Goal: Information Seeking & Learning: Learn about a topic

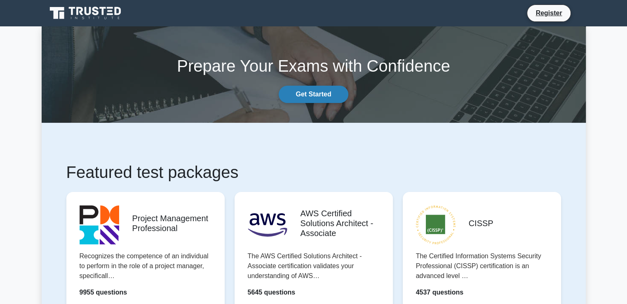
click at [318, 87] on link "Get Started" at bounding box center [313, 94] width 69 height 17
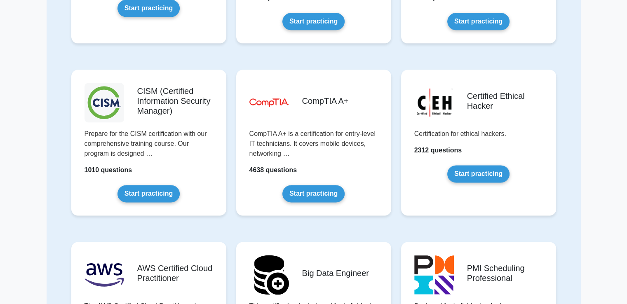
scroll to position [1330, 0]
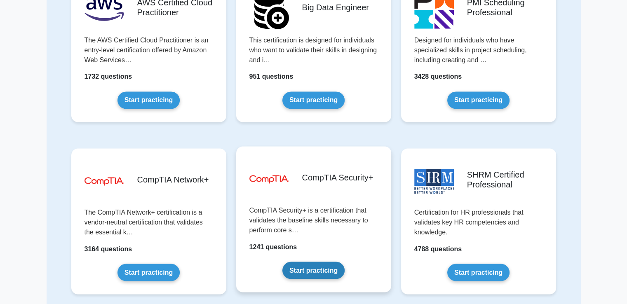
click at [306, 266] on link "Start practicing" at bounding box center [314, 270] width 62 height 17
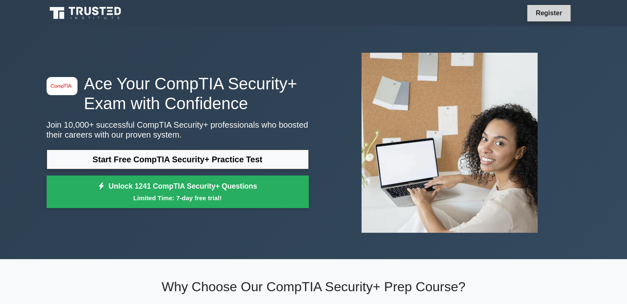
click at [555, 17] on link "Register" at bounding box center [549, 13] width 36 height 10
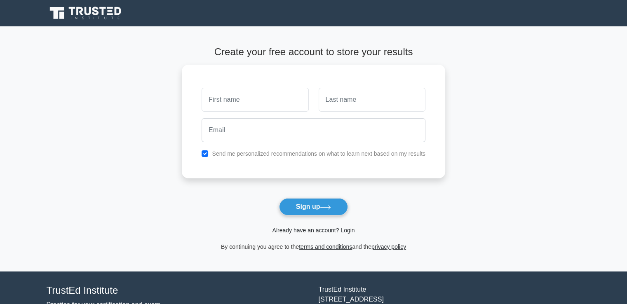
click at [350, 231] on link "Already have an account? Login" at bounding box center [313, 230] width 82 height 7
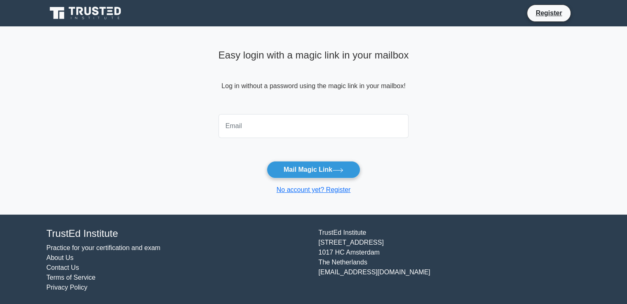
click at [219, 107] on div "Easy login with a magic link in your mailbox Log in without a password using th…" at bounding box center [314, 78] width 191 height 65
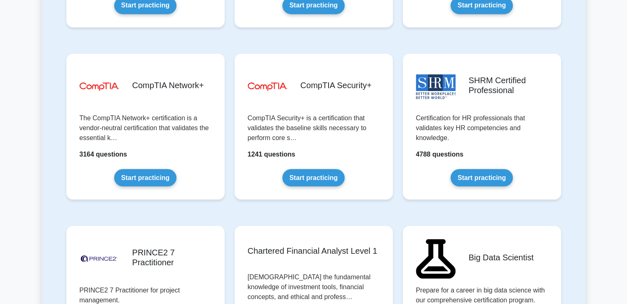
scroll to position [1528, 0]
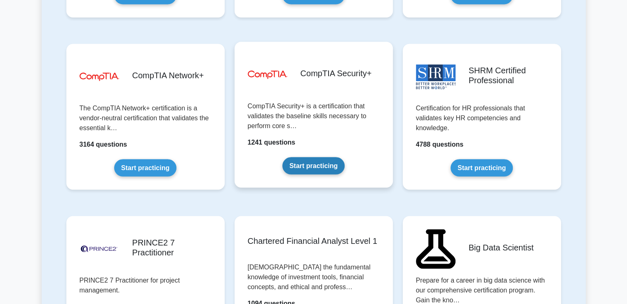
click at [320, 169] on link "Start practicing" at bounding box center [314, 165] width 62 height 17
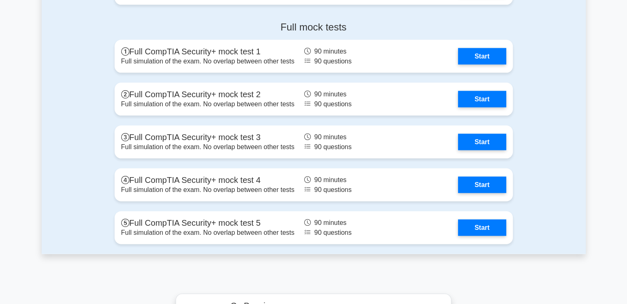
scroll to position [1777, 0]
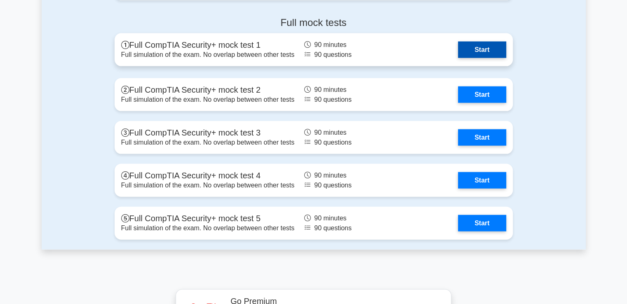
click at [480, 52] on link "Start" at bounding box center [482, 50] width 48 height 16
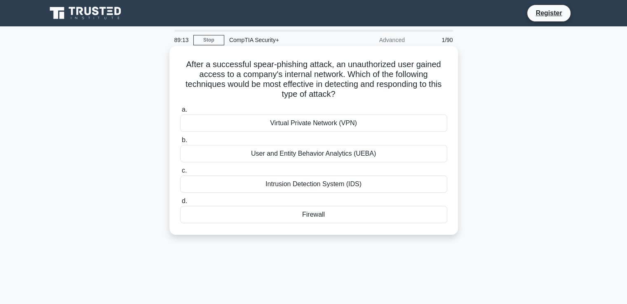
click at [325, 184] on div "Intrusion Detection System (IDS)" at bounding box center [313, 184] width 267 height 17
click at [180, 174] on input "c. Intrusion Detection System (IDS)" at bounding box center [180, 170] width 0 height 5
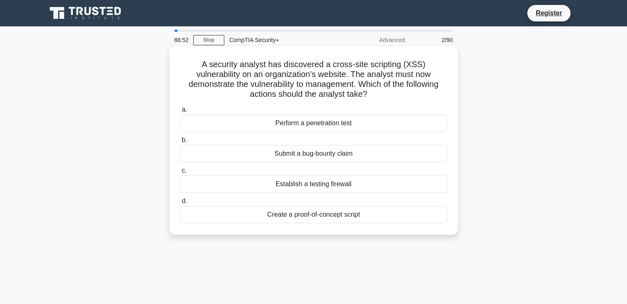
click at [302, 73] on h5 "A security analyst has discovered a cross-site scripting (XSS) vulnerability on…" at bounding box center [313, 79] width 269 height 40
click at [321, 219] on div "Create a proof-of-concept script" at bounding box center [313, 214] width 267 height 17
click at [180, 204] on input "d. Create a proof-of-concept script" at bounding box center [180, 201] width 0 height 5
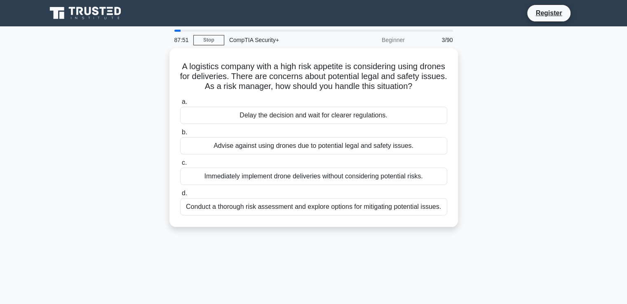
click at [321, 216] on div "Conduct a thorough risk assessment and explore options for mitigating potential…" at bounding box center [313, 206] width 267 height 17
click at [180, 196] on input "d. Conduct a thorough risk assessment and explore options for mitigating potent…" at bounding box center [180, 193] width 0 height 5
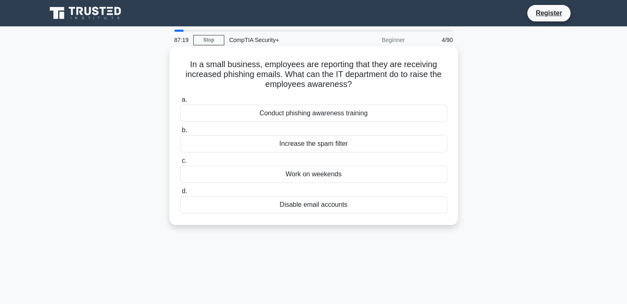
click at [330, 115] on div "Conduct phishing awareness training" at bounding box center [313, 113] width 267 height 17
click at [180, 103] on input "a. Conduct phishing awareness training" at bounding box center [180, 99] width 0 height 5
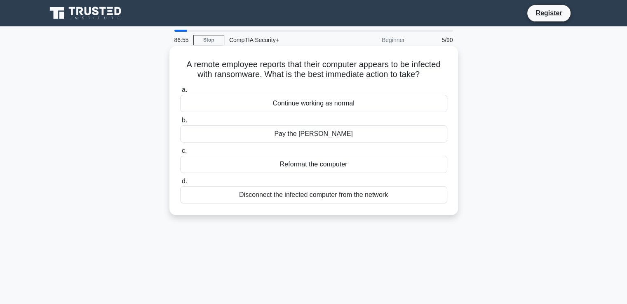
click at [319, 199] on div "Disconnect the infected computer from the network" at bounding box center [313, 194] width 267 height 17
click at [180, 184] on input "d. Disconnect the infected computer from the network" at bounding box center [180, 181] width 0 height 5
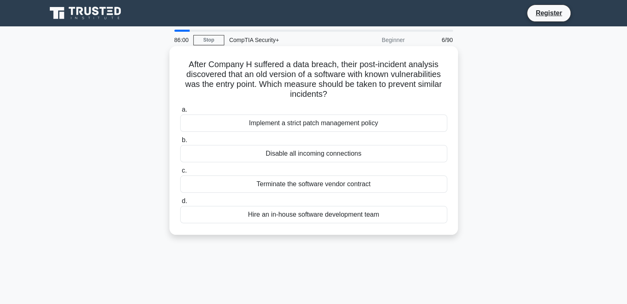
click at [335, 124] on div "Implement a strict patch management policy" at bounding box center [313, 123] width 267 height 17
click at [180, 113] on input "a. Implement a strict patch management policy" at bounding box center [180, 109] width 0 height 5
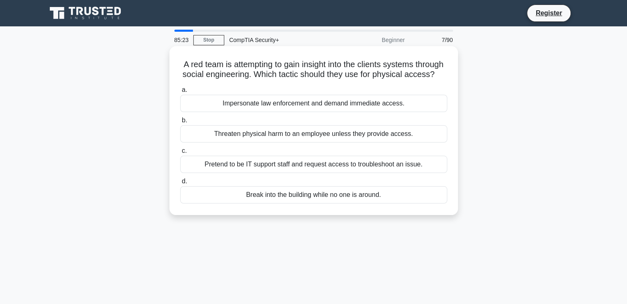
click at [335, 173] on div "Pretend to be IT support staff and request access to troubleshoot an issue." at bounding box center [313, 164] width 267 height 17
click at [180, 154] on input "c. Pretend to be IT support staff and request access to troubleshoot an issue." at bounding box center [180, 150] width 0 height 5
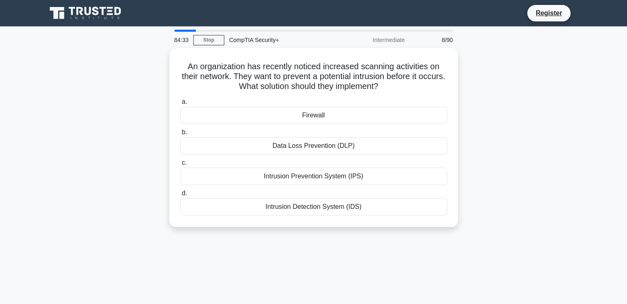
click at [335, 177] on div "Intrusion Prevention System (IPS)" at bounding box center [313, 176] width 267 height 17
click at [180, 166] on input "c. Intrusion Prevention System (IPS)" at bounding box center [180, 162] width 0 height 5
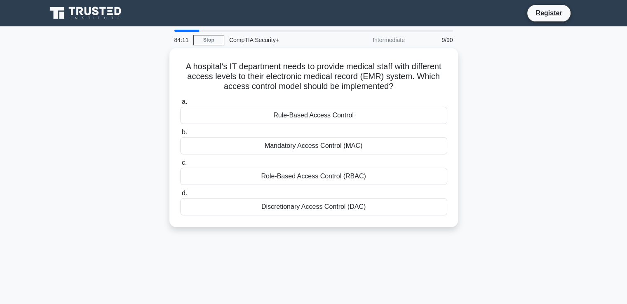
click at [335, 177] on div "Role-Based Access Control (RBAC)" at bounding box center [313, 176] width 267 height 17
click at [180, 166] on input "c. Role-Based Access Control (RBAC)" at bounding box center [180, 162] width 0 height 5
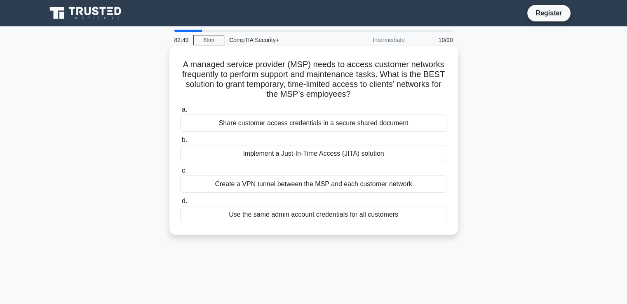
click at [257, 154] on div "Implement a Just-In-Time Access (JITA) solution" at bounding box center [313, 153] width 267 height 17
click at [180, 143] on input "b. Implement a Just-In-Time Access (JITA) solution" at bounding box center [180, 140] width 0 height 5
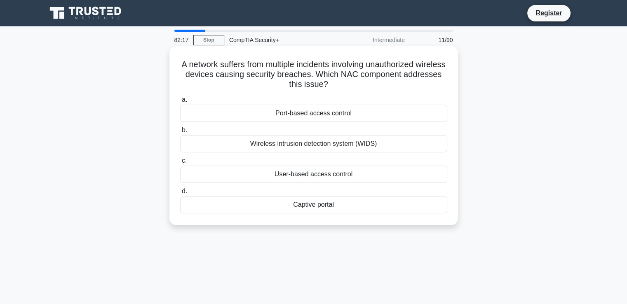
click at [264, 145] on div "Wireless intrusion detection system (WIDS)" at bounding box center [313, 143] width 267 height 17
click at [180, 133] on input "b. Wireless intrusion detection system (WIDS)" at bounding box center [180, 130] width 0 height 5
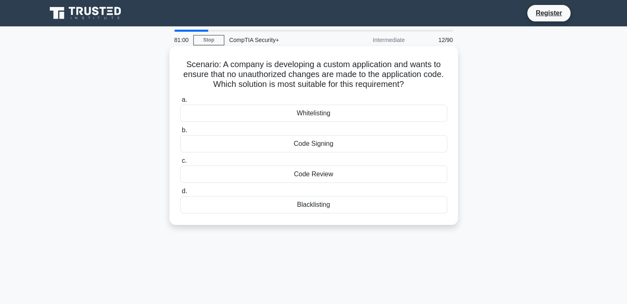
click at [272, 144] on div "Code Signing" at bounding box center [313, 143] width 267 height 17
click at [180, 133] on input "b. Code Signing" at bounding box center [180, 130] width 0 height 5
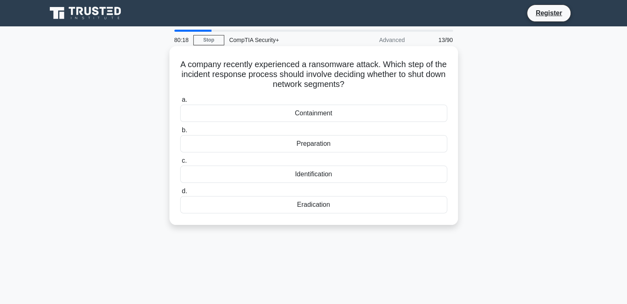
click at [278, 205] on div "Eradication" at bounding box center [313, 204] width 267 height 17
click at [180, 194] on input "d. Eradication" at bounding box center [180, 191] width 0 height 5
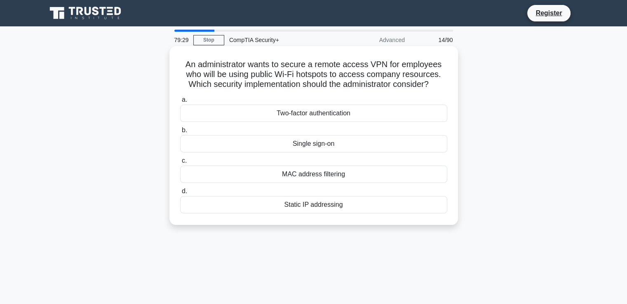
click at [313, 118] on div "Two-factor authentication" at bounding box center [313, 113] width 267 height 17
click at [180, 103] on input "a. Two-factor authentication" at bounding box center [180, 99] width 0 height 5
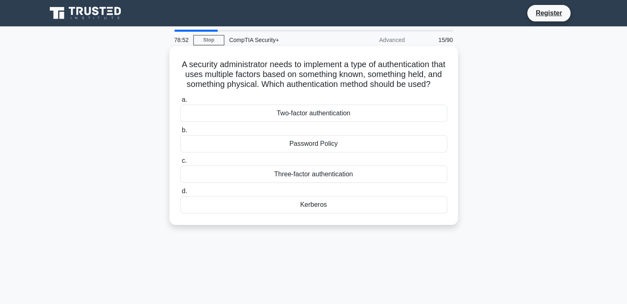
click at [309, 183] on div "Three-factor authentication" at bounding box center [313, 174] width 267 height 17
click at [180, 164] on input "c. Three-factor authentication" at bounding box center [180, 160] width 0 height 5
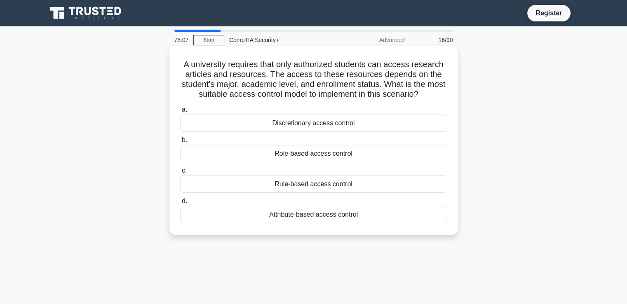
click at [318, 217] on div "Attribute-based access control" at bounding box center [313, 214] width 267 height 17
click at [180, 204] on input "d. Attribute-based access control" at bounding box center [180, 201] width 0 height 5
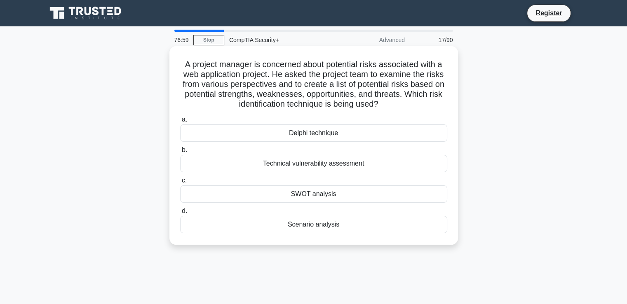
click at [326, 163] on div "Technical vulnerability assessment" at bounding box center [313, 163] width 267 height 17
click at [180, 153] on input "b. Technical vulnerability assessment" at bounding box center [180, 150] width 0 height 5
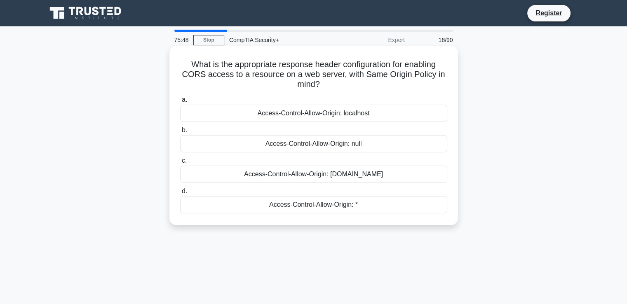
click at [330, 177] on div "Access-Control-Allow-Origin: specific-domain.com" at bounding box center [313, 174] width 267 height 17
click at [180, 164] on input "c. Access-Control-Allow-Origin: specific-domain.com" at bounding box center [180, 160] width 0 height 5
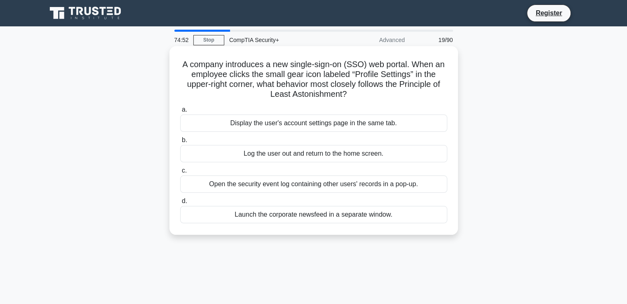
click at [342, 129] on div "Display the user's account settings page in the same tab." at bounding box center [313, 123] width 267 height 17
click at [180, 113] on input "a. Display the user's account settings page in the same tab." at bounding box center [180, 109] width 0 height 5
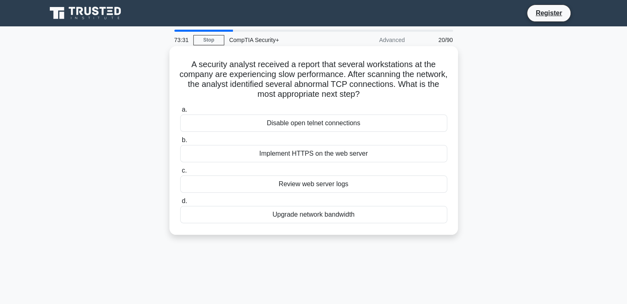
click at [343, 185] on div "Review web server logs" at bounding box center [313, 184] width 267 height 17
click at [180, 174] on input "c. Review web server logs" at bounding box center [180, 170] width 0 height 5
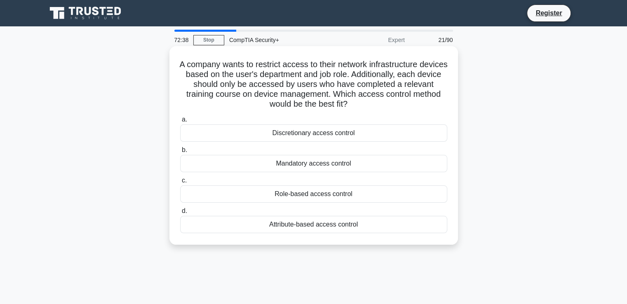
click at [342, 193] on div "Role-based access control" at bounding box center [313, 194] width 267 height 17
click at [180, 184] on input "c. Role-based access control" at bounding box center [180, 180] width 0 height 5
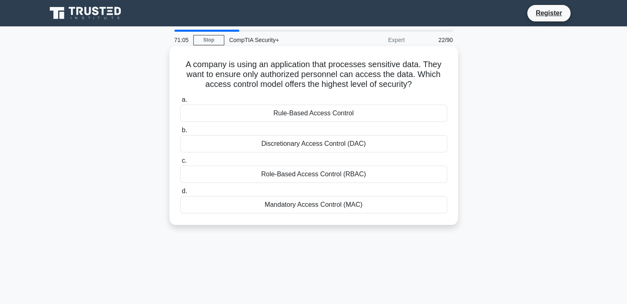
click at [311, 205] on div "Mandatory Access Control (MAC)" at bounding box center [313, 204] width 267 height 17
click at [180, 194] on input "d. Mandatory Access Control (MAC)" at bounding box center [180, 191] width 0 height 5
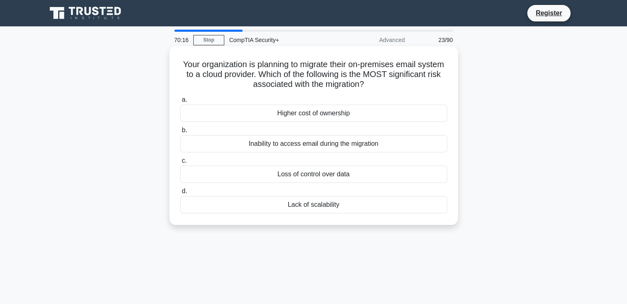
click at [317, 146] on div "Inability to access email during the migration" at bounding box center [313, 143] width 267 height 17
click at [180, 133] on input "b. Inability to access email during the migration" at bounding box center [180, 130] width 0 height 5
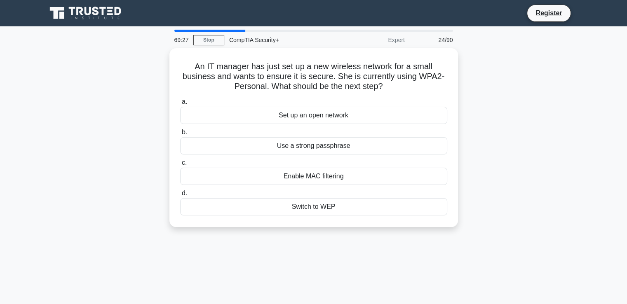
click at [317, 146] on div "Use a strong passphrase" at bounding box center [313, 145] width 267 height 17
click at [180, 135] on input "b. Use a strong passphrase" at bounding box center [180, 132] width 0 height 5
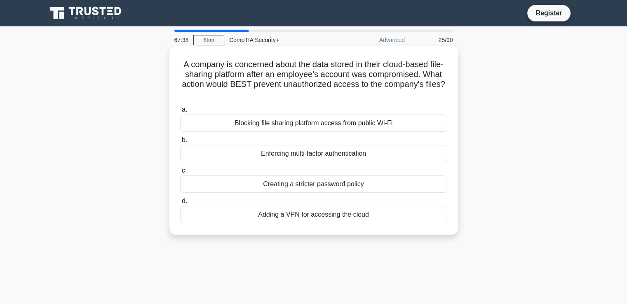
click at [306, 215] on div "Adding a VPN for accessing the cloud" at bounding box center [313, 214] width 267 height 17
click at [180, 204] on input "d. Adding a VPN for accessing the cloud" at bounding box center [180, 201] width 0 height 5
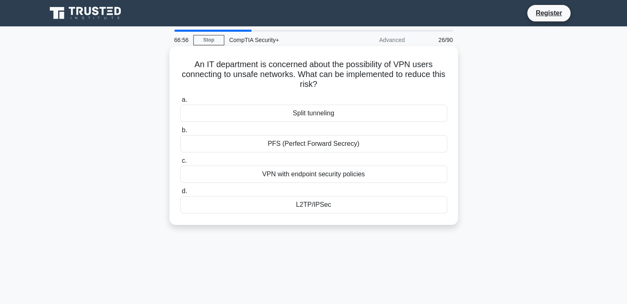
click at [312, 174] on div "VPN with endpoint security policies" at bounding box center [313, 174] width 267 height 17
click at [180, 164] on input "c. VPN with endpoint security policies" at bounding box center [180, 160] width 0 height 5
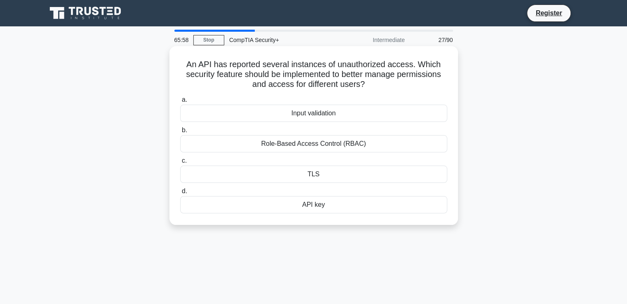
click at [311, 207] on div "API key" at bounding box center [313, 204] width 267 height 17
click at [180, 194] on input "d. API key" at bounding box center [180, 191] width 0 height 5
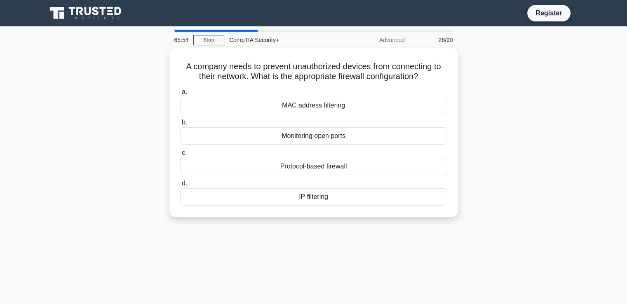
click at [311, 207] on div "A company needs to prevent unauthorized devices from connecting to their networ…" at bounding box center [314, 133] width 282 height 163
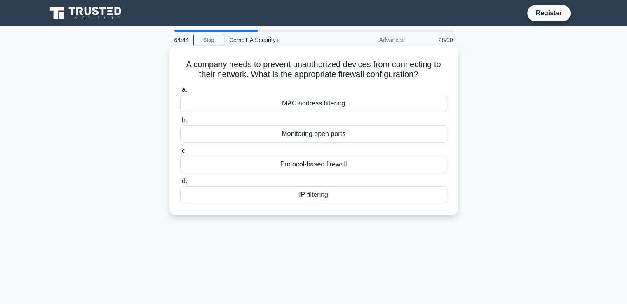
click at [313, 107] on div "MAC address filtering" at bounding box center [313, 103] width 267 height 17
click at [180, 93] on input "a. MAC address filtering" at bounding box center [180, 89] width 0 height 5
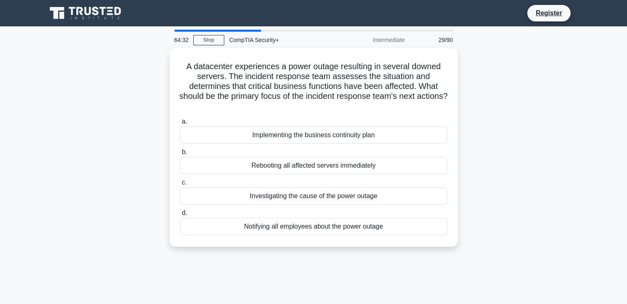
click at [313, 107] on h5 "A datacenter experiences a power outage resulting in several downed servers. Th…" at bounding box center [313, 86] width 269 height 50
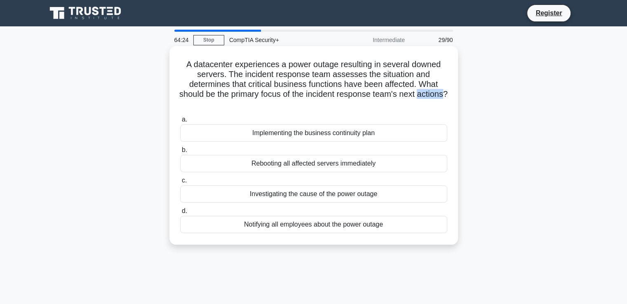
click at [313, 107] on h5 "A datacenter experiences a power outage resulting in several downed servers. Th…" at bounding box center [313, 84] width 269 height 50
click at [342, 84] on h5 "A datacenter experiences a power outage resulting in several downed servers. Th…" at bounding box center [313, 84] width 269 height 50
click at [315, 224] on div "Notifying all employees about the power outage" at bounding box center [313, 224] width 267 height 17
click at [180, 214] on input "d. Notifying all employees about the power outage" at bounding box center [180, 211] width 0 height 5
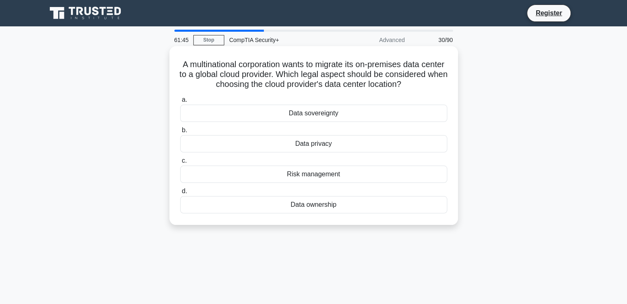
click at [312, 122] on div "Data sovereignty" at bounding box center [313, 113] width 267 height 17
click at [180, 103] on input "a. Data sovereignty" at bounding box center [180, 99] width 0 height 5
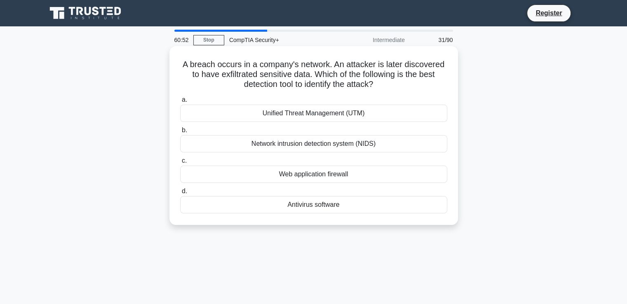
click at [311, 146] on div "Network intrusion detection system (NIDS)" at bounding box center [313, 143] width 267 height 17
click at [180, 133] on input "b. Network intrusion detection system (NIDS)" at bounding box center [180, 130] width 0 height 5
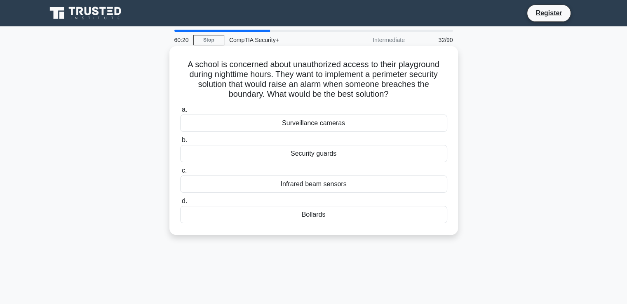
click at [314, 185] on div "Infrared beam sensors" at bounding box center [313, 184] width 267 height 17
click at [180, 174] on input "c. Infrared beam sensors" at bounding box center [180, 170] width 0 height 5
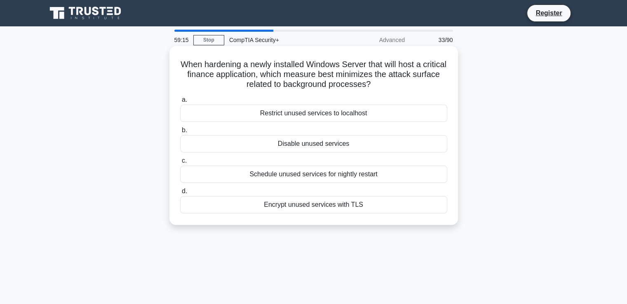
click at [320, 144] on div "Disable unused services" at bounding box center [313, 143] width 267 height 17
click at [180, 133] on input "b. Disable unused services" at bounding box center [180, 130] width 0 height 5
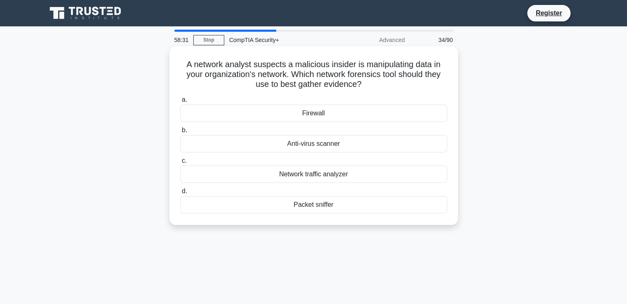
click at [339, 174] on div "Network traffic analyzer" at bounding box center [313, 174] width 267 height 17
click at [180, 164] on input "c. Network traffic analyzer" at bounding box center [180, 160] width 0 height 5
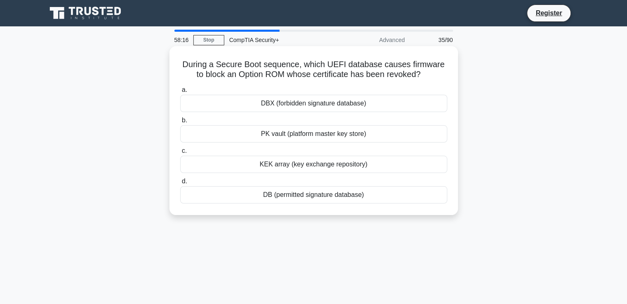
click at [302, 88] on label "a. DBX (forbidden signature database)" at bounding box center [313, 98] width 267 height 27
click at [180, 88] on input "a. DBX (forbidden signature database)" at bounding box center [180, 89] width 0 height 5
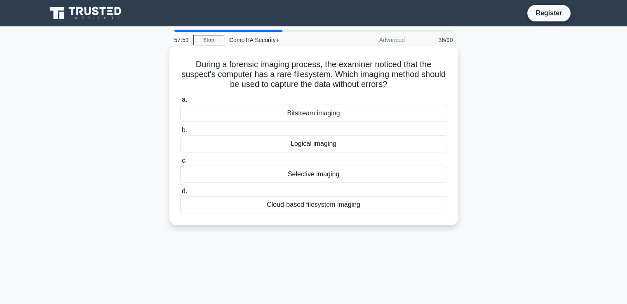
click at [244, 80] on h5 "During a forensic imaging process, the examiner noticed that the suspect's comp…" at bounding box center [313, 74] width 269 height 31
click at [269, 114] on div "Bitstream imaging" at bounding box center [313, 113] width 267 height 17
click at [180, 103] on input "a. Bitstream imaging" at bounding box center [180, 99] width 0 height 5
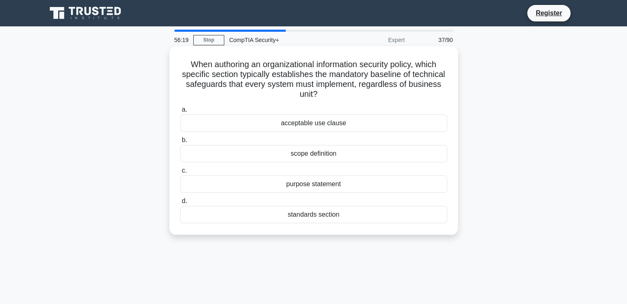
click at [288, 121] on div "acceptable use clause" at bounding box center [313, 123] width 267 height 17
click at [180, 113] on input "a. acceptable use clause" at bounding box center [180, 109] width 0 height 5
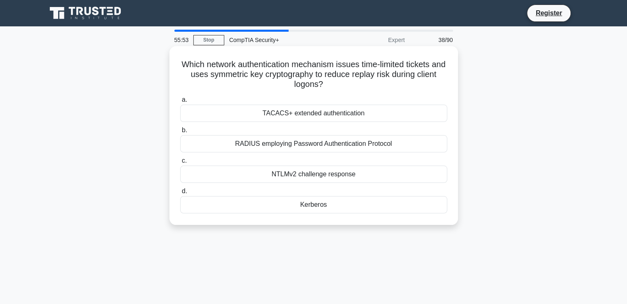
click at [303, 206] on div "Kerberos" at bounding box center [313, 204] width 267 height 17
click at [180, 194] on input "d. Kerberos" at bounding box center [180, 191] width 0 height 5
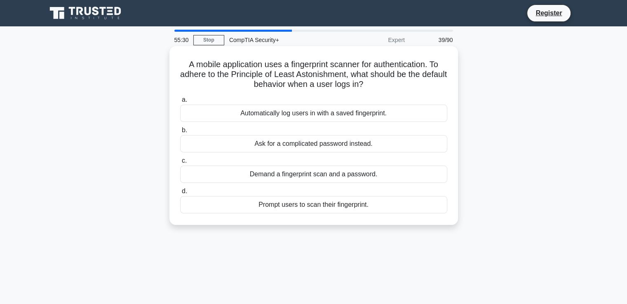
click at [304, 98] on label "a. Automatically log users in with a saved fingerprint." at bounding box center [313, 108] width 267 height 27
click at [180, 98] on input "a. Automatically log users in with a saved fingerprint." at bounding box center [180, 99] width 0 height 5
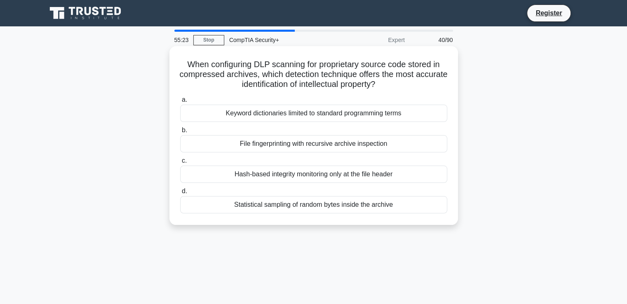
click at [271, 74] on h5 "When configuring DLP scanning for proprietary source code stored in compressed …" at bounding box center [313, 74] width 269 height 31
click at [247, 176] on div "Hash-based integrity monitoring only at the file header" at bounding box center [313, 174] width 267 height 17
click at [180, 164] on input "c. Hash-based integrity monitoring only at the file header" at bounding box center [180, 160] width 0 height 5
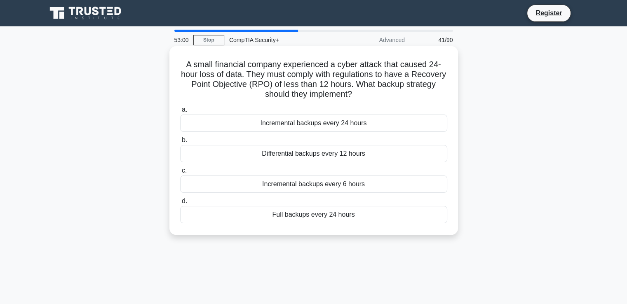
click at [323, 220] on div "Full backups every 24 hours" at bounding box center [313, 214] width 267 height 17
click at [180, 204] on input "d. Full backups every 24 hours" at bounding box center [180, 201] width 0 height 5
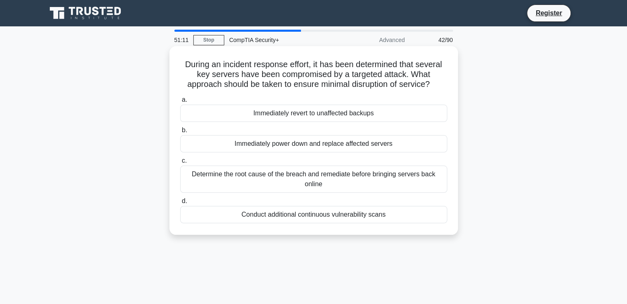
click at [353, 182] on div "Determine the root cause of the breach and remediate before bringing servers ba…" at bounding box center [313, 179] width 267 height 27
click at [180, 164] on input "c. Determine the root cause of the breach and remediate before bringing servers…" at bounding box center [180, 160] width 0 height 5
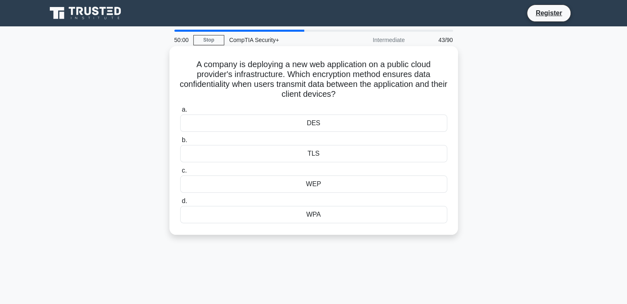
click at [342, 160] on div "TLS" at bounding box center [313, 153] width 267 height 17
click at [180, 143] on input "b. TLS" at bounding box center [180, 140] width 0 height 5
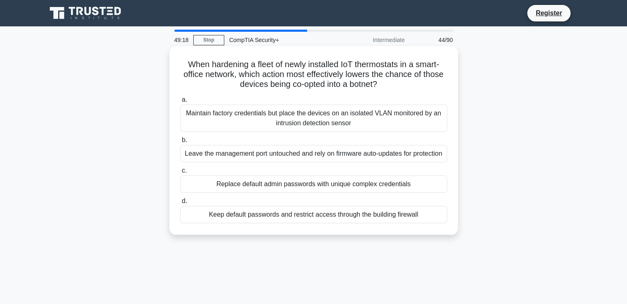
click at [338, 193] on div "Replace default admin passwords with unique complex credentials" at bounding box center [313, 184] width 267 height 17
click at [180, 174] on input "c. Replace default admin passwords with unique complex credentials" at bounding box center [180, 170] width 0 height 5
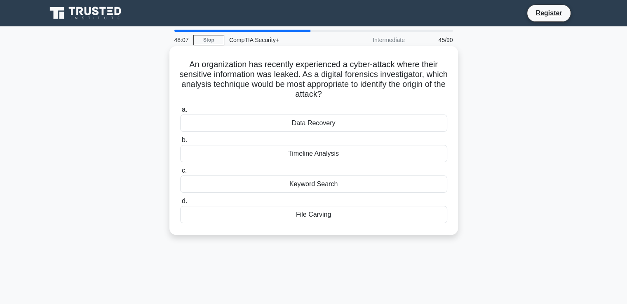
click at [325, 212] on div "File Carving" at bounding box center [313, 214] width 267 height 17
click at [180, 204] on input "d. File Carving" at bounding box center [180, 201] width 0 height 5
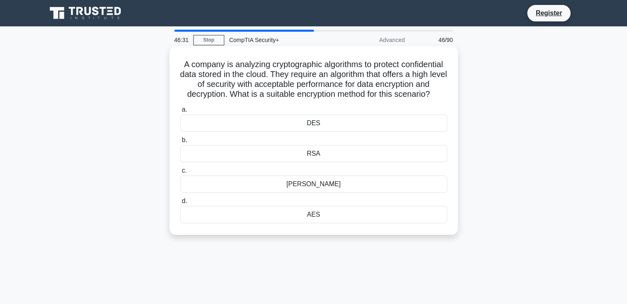
click at [338, 132] on div "DES" at bounding box center [313, 123] width 267 height 17
click at [180, 113] on input "a. DES" at bounding box center [180, 109] width 0 height 5
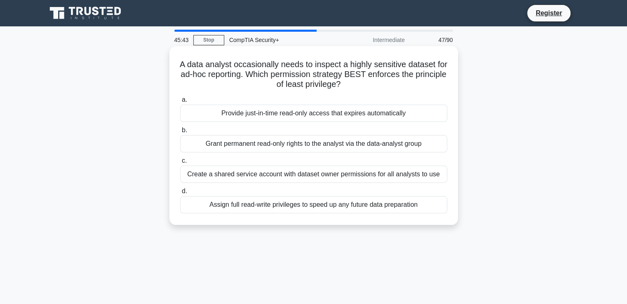
click at [365, 115] on div "Provide just-in-time read-only access that expires automatically" at bounding box center [313, 113] width 267 height 17
click at [180, 103] on input "a. Provide just-in-time read-only access that expires automatically" at bounding box center [180, 99] width 0 height 5
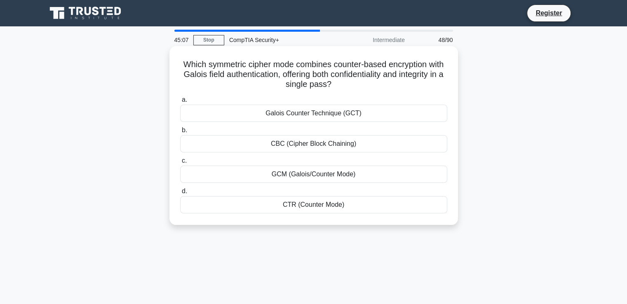
click at [366, 111] on div "Galois Counter Technique (GCT)" at bounding box center [313, 113] width 267 height 17
click at [180, 103] on input "a. Galois Counter Technique (GCT)" at bounding box center [180, 99] width 0 height 5
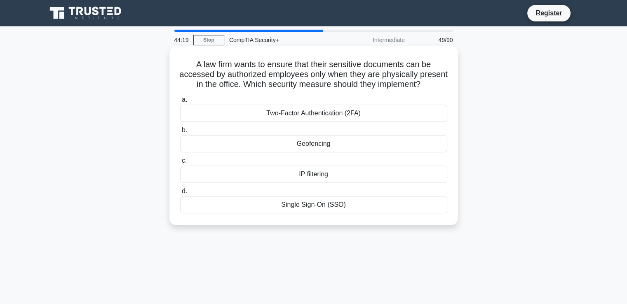
click at [324, 153] on div "Geofencing" at bounding box center [313, 143] width 267 height 17
click at [180, 133] on input "b. Geofencing" at bounding box center [180, 130] width 0 height 5
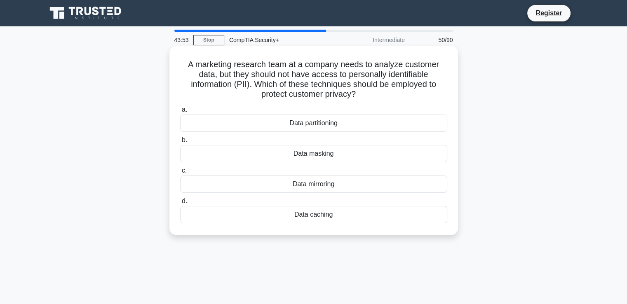
click at [317, 155] on div "Data masking" at bounding box center [313, 153] width 267 height 17
click at [180, 143] on input "b. Data masking" at bounding box center [180, 140] width 0 height 5
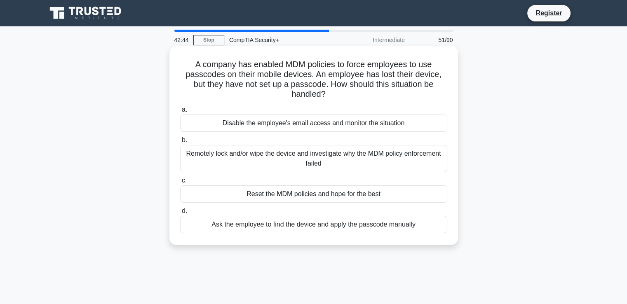
click at [289, 123] on div "Disable the employee's email access and monitor the situation" at bounding box center [313, 123] width 267 height 17
click at [180, 113] on input "a. Disable the employee's email access and monitor the situation" at bounding box center [180, 109] width 0 height 5
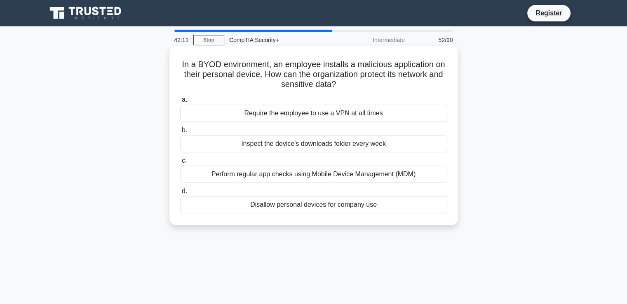
click at [337, 173] on div "Perform regular app checks using Mobile Device Management (MDM)" at bounding box center [313, 174] width 267 height 17
click at [180, 164] on input "c. Perform regular app checks using Mobile Device Management (MDM)" at bounding box center [180, 160] width 0 height 5
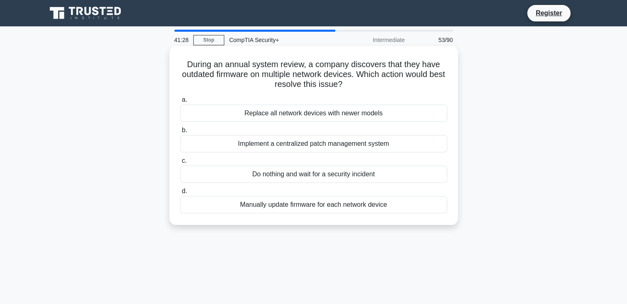
click at [298, 144] on div "Implement a centralized patch management system" at bounding box center [313, 143] width 267 height 17
click at [180, 133] on input "b. Implement a centralized patch management system" at bounding box center [180, 130] width 0 height 5
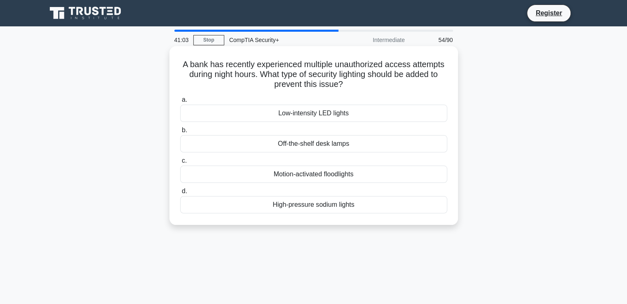
click at [284, 177] on div "Motion-activated floodlights" at bounding box center [313, 174] width 267 height 17
click at [180, 164] on input "c. Motion-activated floodlights" at bounding box center [180, 160] width 0 height 5
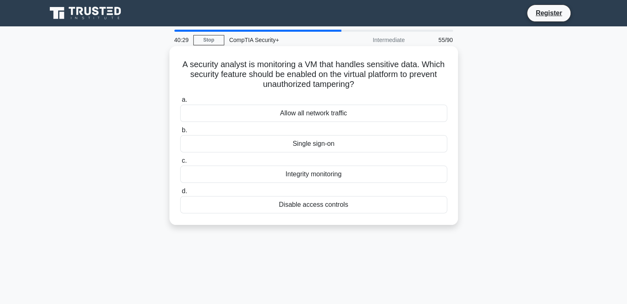
click at [318, 179] on div "Integrity monitoring" at bounding box center [313, 174] width 267 height 17
click at [180, 164] on input "c. Integrity monitoring" at bounding box center [180, 160] width 0 height 5
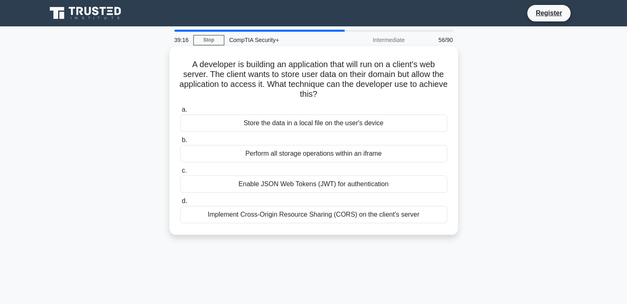
click at [261, 216] on div "Implement Cross-Origin Resource Sharing (CORS) on the client's server" at bounding box center [313, 214] width 267 height 17
click at [180, 204] on input "d. Implement Cross-Origin Resource Sharing (CORS) on the client's server" at bounding box center [180, 201] width 0 height 5
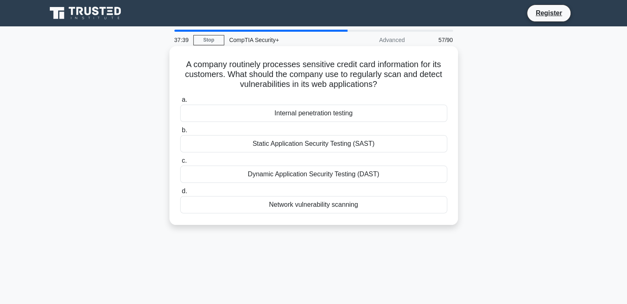
click at [359, 174] on div "Dynamic Application Security Testing (DAST)" at bounding box center [313, 174] width 267 height 17
click at [180, 164] on input "c. Dynamic Application Security Testing (DAST)" at bounding box center [180, 160] width 0 height 5
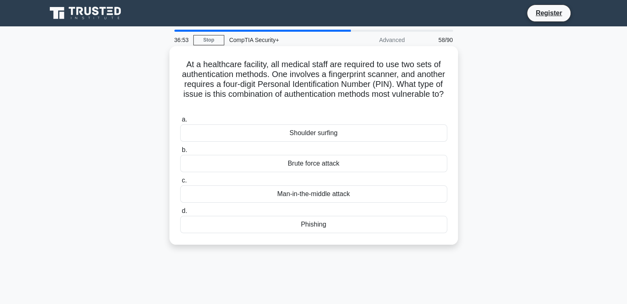
click at [354, 164] on div "Brute force attack" at bounding box center [313, 163] width 267 height 17
click at [180, 153] on input "b. Brute force attack" at bounding box center [180, 150] width 0 height 5
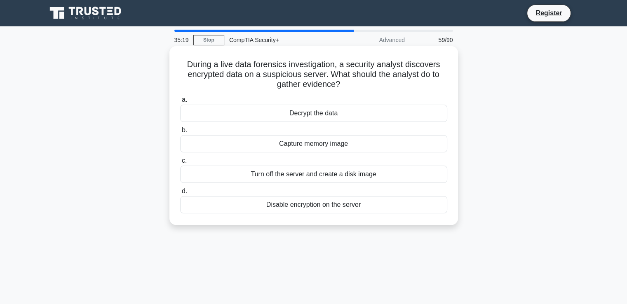
click at [351, 112] on div "Decrypt the data" at bounding box center [313, 113] width 267 height 17
click at [180, 103] on input "a. Decrypt the data" at bounding box center [180, 99] width 0 height 5
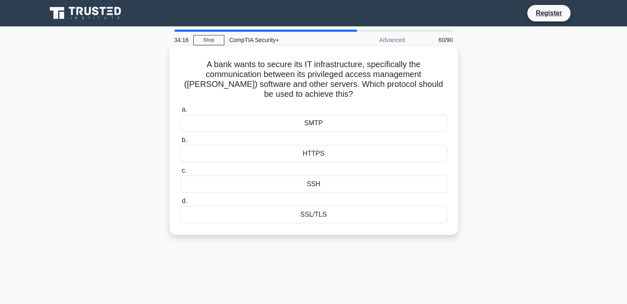
click at [344, 125] on div "SMTP" at bounding box center [313, 123] width 267 height 17
click at [180, 113] on input "a. SMTP" at bounding box center [180, 109] width 0 height 5
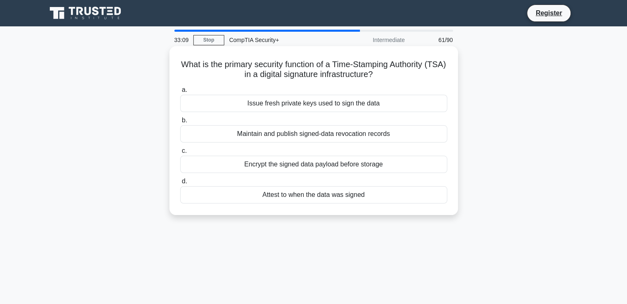
click at [337, 195] on div "Attest to when the data was signed" at bounding box center [313, 194] width 267 height 17
click at [180, 184] on input "d. Attest to when the data was signed" at bounding box center [180, 181] width 0 height 5
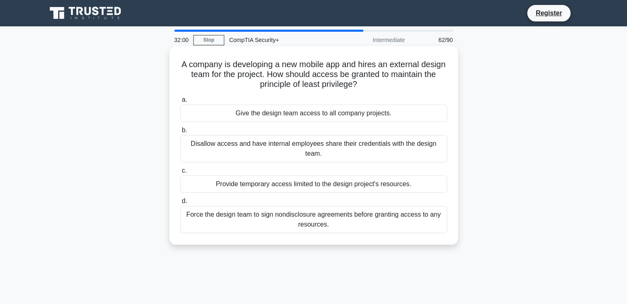
click at [338, 223] on div "Force the design team to sign nondisclosure agreements before granting access t…" at bounding box center [313, 219] width 267 height 27
click at [180, 204] on input "d. Force the design team to sign nondisclosure agreements before granting acces…" at bounding box center [180, 201] width 0 height 5
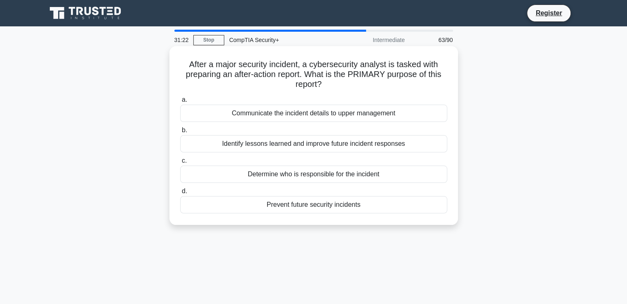
click at [317, 146] on div "Identify lessons learned and improve future incident responses" at bounding box center [313, 143] width 267 height 17
click at [180, 133] on input "b. Identify lessons learned and improve future incident responses" at bounding box center [180, 130] width 0 height 5
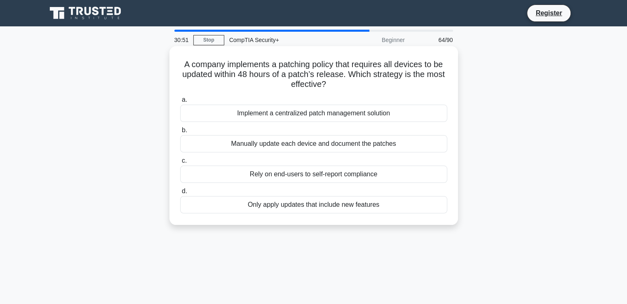
click at [327, 94] on div "a. Implement a centralized patch management solution b. Manually update each de…" at bounding box center [313, 154] width 277 height 122
click at [326, 114] on div "Implement a centralized patch management solution" at bounding box center [313, 113] width 267 height 17
click at [180, 103] on input "a. Implement a centralized patch management solution" at bounding box center [180, 99] width 0 height 5
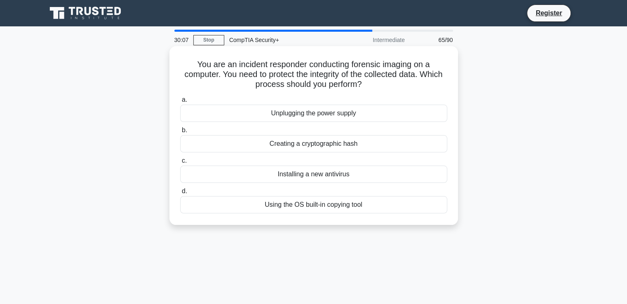
click at [296, 141] on div "Creating a cryptographic hash" at bounding box center [313, 143] width 267 height 17
click at [180, 133] on input "b. Creating a cryptographic hash" at bounding box center [180, 130] width 0 height 5
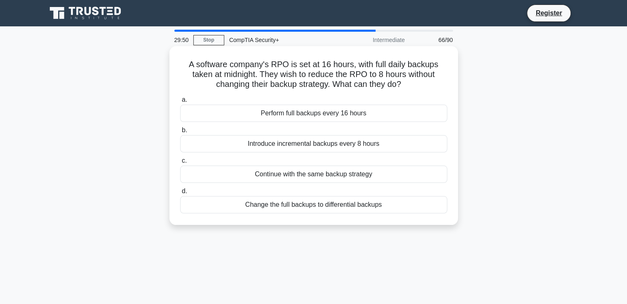
click at [310, 95] on div "a. Perform full backups every 16 hours b. Introduce incremental backups every 8…" at bounding box center [313, 154] width 277 height 122
click at [314, 146] on div "Introduce incremental backups every 8 hours" at bounding box center [313, 143] width 267 height 17
click at [180, 133] on input "b. Introduce incremental backups every 8 hours" at bounding box center [180, 130] width 0 height 5
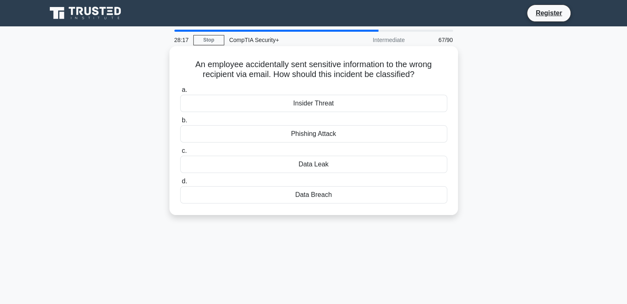
click at [314, 161] on div "Data Leak" at bounding box center [313, 164] width 267 height 17
click at [180, 154] on input "c. Data Leak" at bounding box center [180, 150] width 0 height 5
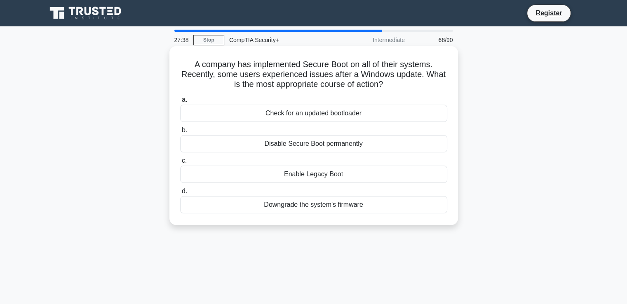
click at [317, 115] on div "Check for an updated bootloader" at bounding box center [313, 113] width 267 height 17
click at [180, 103] on input "a. Check for an updated bootloader" at bounding box center [180, 99] width 0 height 5
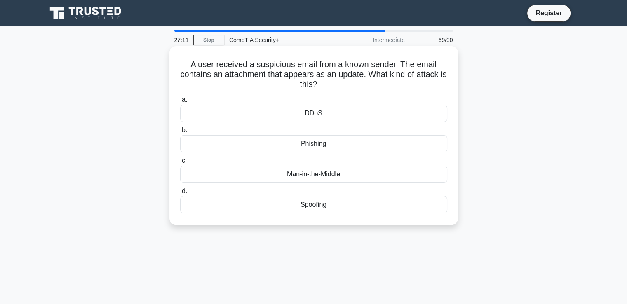
click at [314, 147] on div "Phishing" at bounding box center [313, 143] width 267 height 17
click at [180, 133] on input "b. Phishing" at bounding box center [180, 130] width 0 height 5
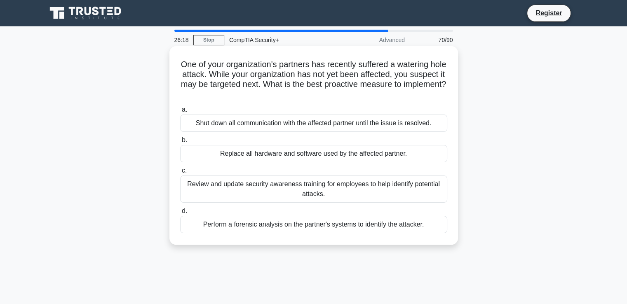
click at [313, 125] on div "Shut down all communication with the affected partner until the issue is resolv…" at bounding box center [313, 123] width 267 height 17
click at [180, 113] on input "a. Shut down all communication with the affected partner until the issue is res…" at bounding box center [180, 109] width 0 height 5
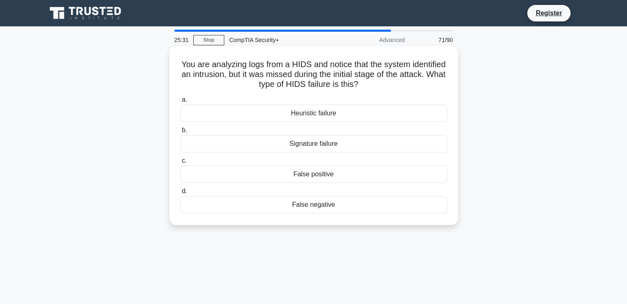
click at [369, 114] on div "Heuristic failure" at bounding box center [313, 113] width 267 height 17
click at [180, 103] on input "a. Heuristic failure" at bounding box center [180, 99] width 0 height 5
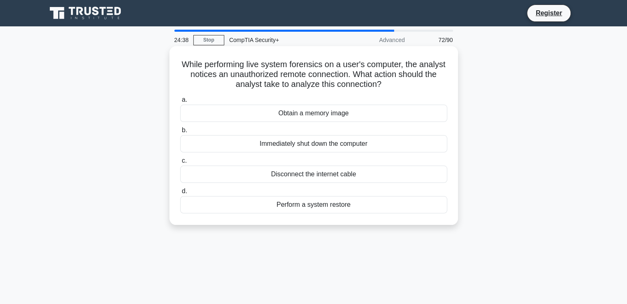
click at [346, 177] on div "Disconnect the internet cable" at bounding box center [313, 174] width 267 height 17
click at [180, 164] on input "c. Disconnect the internet cable" at bounding box center [180, 160] width 0 height 5
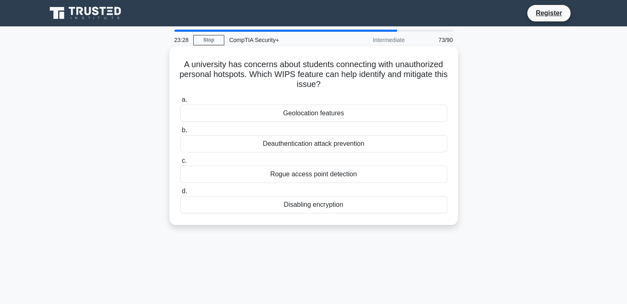
click at [356, 171] on div "Rogue access point detection" at bounding box center [313, 174] width 267 height 17
click at [180, 164] on input "c. Rogue access point detection" at bounding box center [180, 160] width 0 height 5
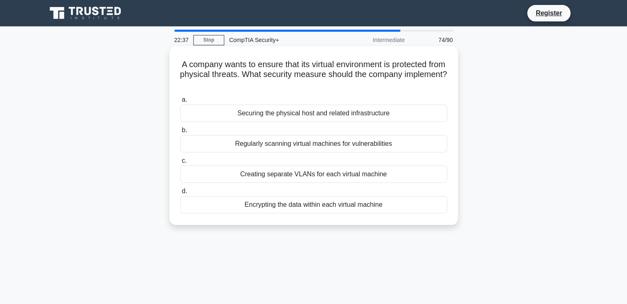
click at [355, 113] on div "Securing the physical host and related infrastructure" at bounding box center [313, 113] width 267 height 17
click at [180, 103] on input "a. Securing the physical host and related infrastructure" at bounding box center [180, 99] width 0 height 5
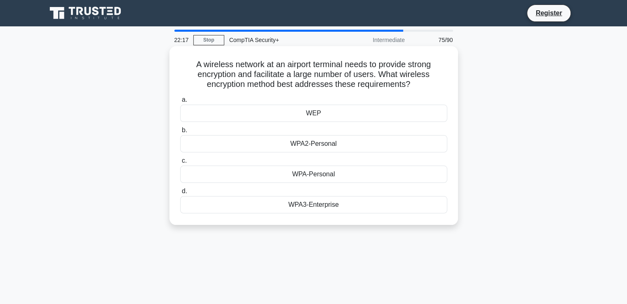
click at [323, 211] on div "WPA3-Enterprise" at bounding box center [313, 204] width 267 height 17
click at [180, 194] on input "d. WPA3-Enterprise" at bounding box center [180, 191] width 0 height 5
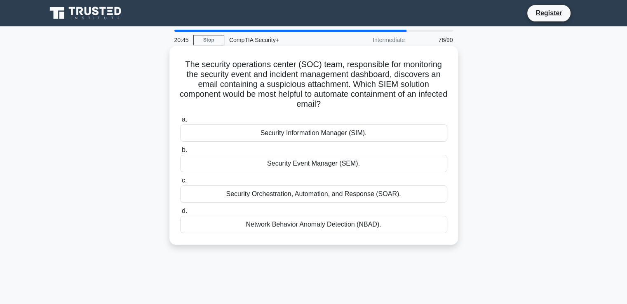
click at [334, 164] on div "Security Event Manager (SEM)." at bounding box center [313, 163] width 267 height 17
click at [180, 153] on input "b. Security Event Manager (SEM)." at bounding box center [180, 150] width 0 height 5
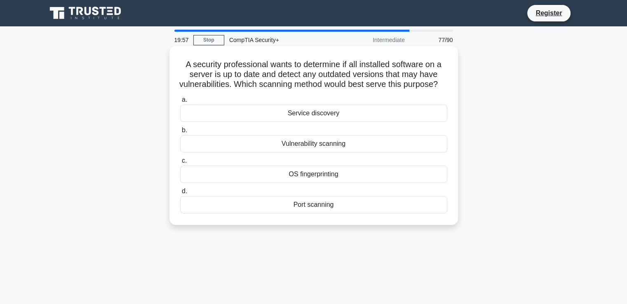
click at [352, 122] on div "Service discovery" at bounding box center [313, 113] width 267 height 17
click at [180, 103] on input "a. Service discovery" at bounding box center [180, 99] width 0 height 5
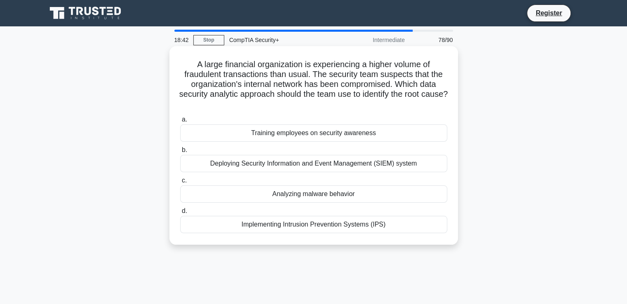
click at [351, 164] on div "Deploying Security Information and Event Management (SIEM) system" at bounding box center [313, 163] width 267 height 17
click at [180, 153] on input "b. Deploying Security Information and Event Management (SIEM) system" at bounding box center [180, 150] width 0 height 5
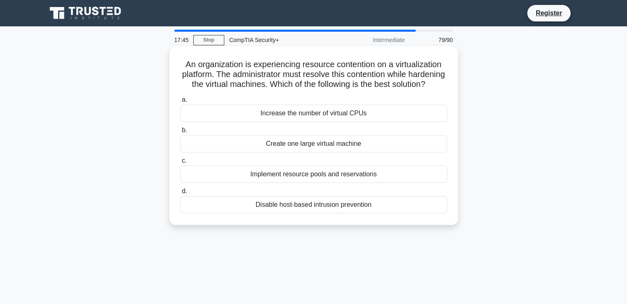
click at [320, 183] on div "Implement resource pools and reservations" at bounding box center [313, 174] width 267 height 17
click at [180, 164] on input "c. Implement resource pools and reservations" at bounding box center [180, 160] width 0 height 5
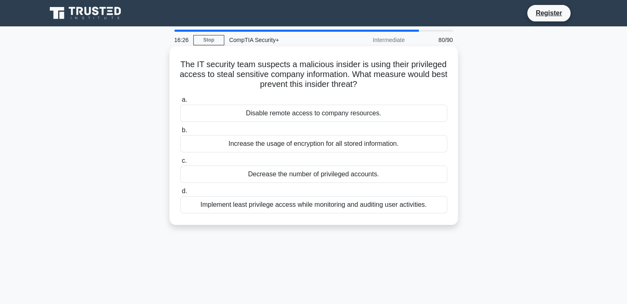
click at [363, 207] on div "Implement least privilege access while monitoring and auditing user activities." at bounding box center [313, 204] width 267 height 17
click at [180, 194] on input "d. Implement least privilege access while monitoring and auditing user activiti…" at bounding box center [180, 191] width 0 height 5
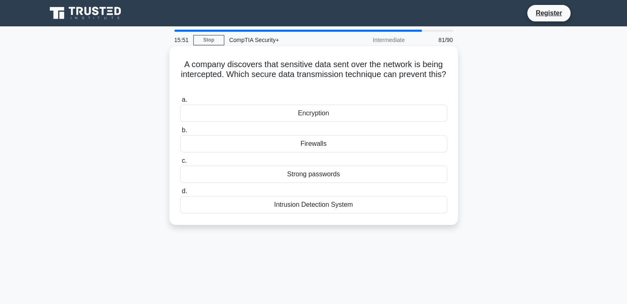
click at [353, 208] on div "Intrusion Detection System" at bounding box center [313, 204] width 267 height 17
click at [180, 194] on input "d. Intrusion Detection System" at bounding box center [180, 191] width 0 height 5
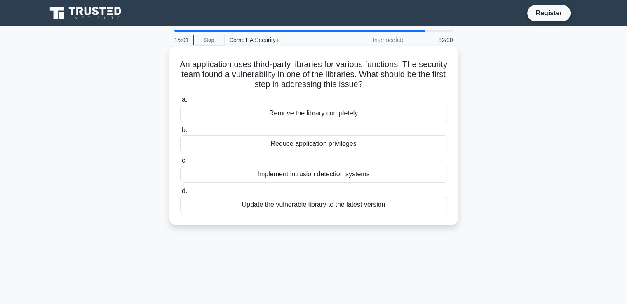
click at [351, 205] on div "Update the vulnerable library to the latest version" at bounding box center [313, 204] width 267 height 17
click at [180, 194] on input "d. Update the vulnerable library to the latest version" at bounding box center [180, 191] width 0 height 5
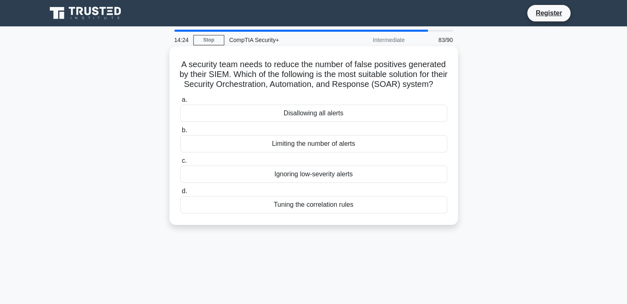
click at [294, 214] on div "Tuning the correlation rules" at bounding box center [313, 204] width 267 height 17
click at [180, 194] on input "d. Tuning the correlation rules" at bounding box center [180, 191] width 0 height 5
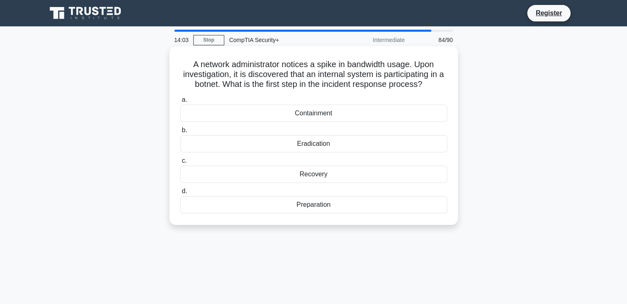
click at [294, 204] on div "Preparation" at bounding box center [313, 204] width 267 height 17
click at [180, 194] on input "d. Preparation" at bounding box center [180, 191] width 0 height 5
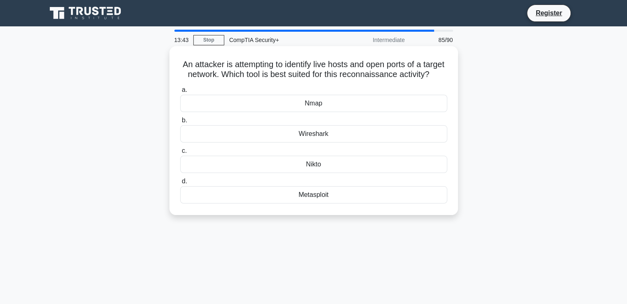
click at [356, 93] on div "An attacker is attempting to identify live hosts and open ports of a target net…" at bounding box center [314, 130] width 282 height 163
click at [343, 112] on div "Nmap" at bounding box center [313, 103] width 267 height 17
click at [180, 93] on input "a. Nmap" at bounding box center [180, 89] width 0 height 5
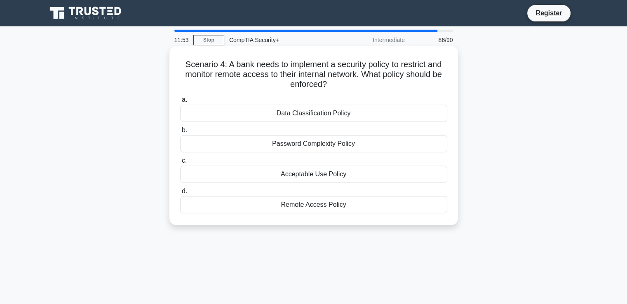
click at [329, 173] on div "Acceptable Use Policy" at bounding box center [313, 174] width 267 height 17
click at [180, 164] on input "c. Acceptable Use Policy" at bounding box center [180, 160] width 0 height 5
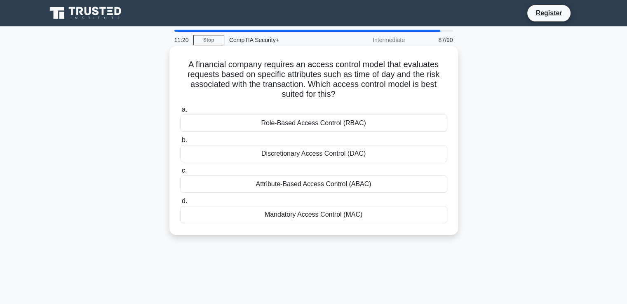
click at [342, 184] on div "Attribute-Based Access Control (ABAC)" at bounding box center [313, 184] width 267 height 17
click at [180, 174] on input "c. Attribute-Based Access Control (ABAC)" at bounding box center [180, 170] width 0 height 5
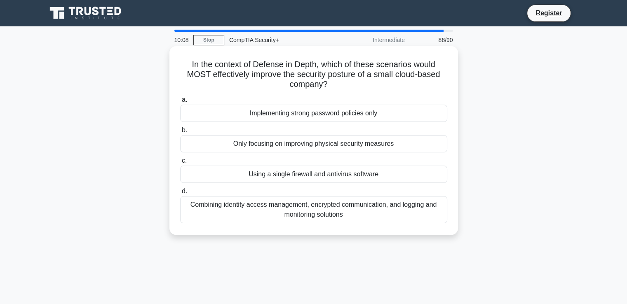
click at [376, 213] on div "Combining identity access management, encrypted communication, and logging and …" at bounding box center [313, 209] width 267 height 27
click at [180, 194] on input "d. Combining identity access management, encrypted communication, and logging a…" at bounding box center [180, 191] width 0 height 5
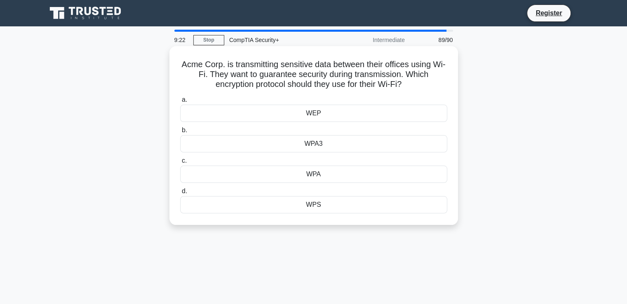
click at [367, 145] on div "WPA3" at bounding box center [313, 143] width 267 height 17
click at [180, 133] on input "b. WPA3" at bounding box center [180, 130] width 0 height 5
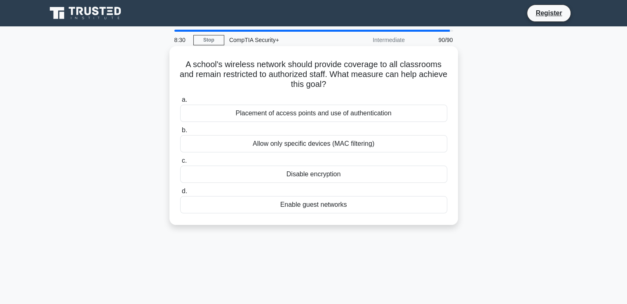
click at [364, 116] on div "Placement of access points and use of authentication" at bounding box center [313, 113] width 267 height 17
click at [180, 103] on input "a. Placement of access points and use of authentication" at bounding box center [180, 99] width 0 height 5
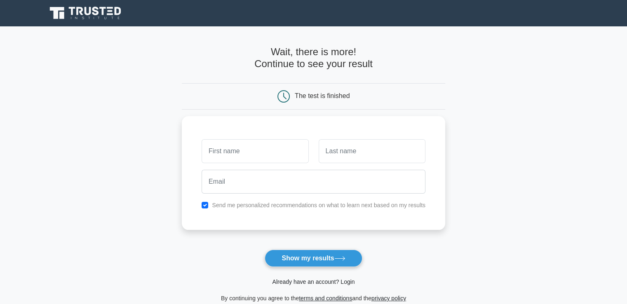
click at [345, 281] on link "Already have an account? Login" at bounding box center [313, 282] width 82 height 7
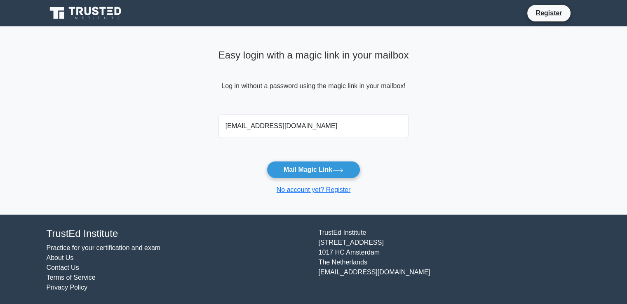
type input "[EMAIL_ADDRESS][DOMAIN_NAME]"
click at [267, 161] on button "Mail Magic Link" at bounding box center [314, 169] width 94 height 17
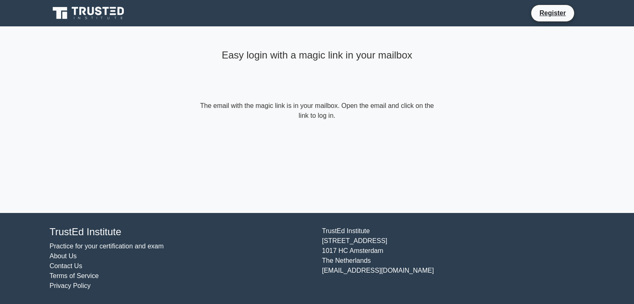
click at [383, 131] on div "Easy login with a magic link in your mailbox The email with the magic link is i…" at bounding box center [316, 83] width 247 height 114
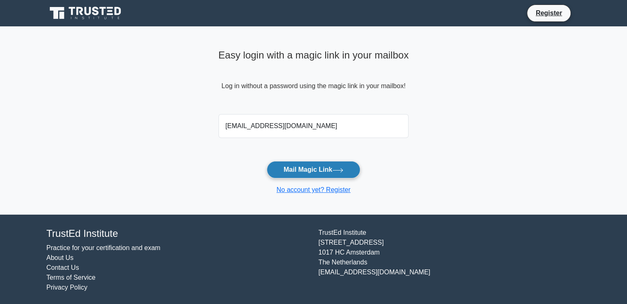
click at [292, 168] on button "Mail Magic Link" at bounding box center [314, 169] width 94 height 17
